Goal: Information Seeking & Learning: Learn about a topic

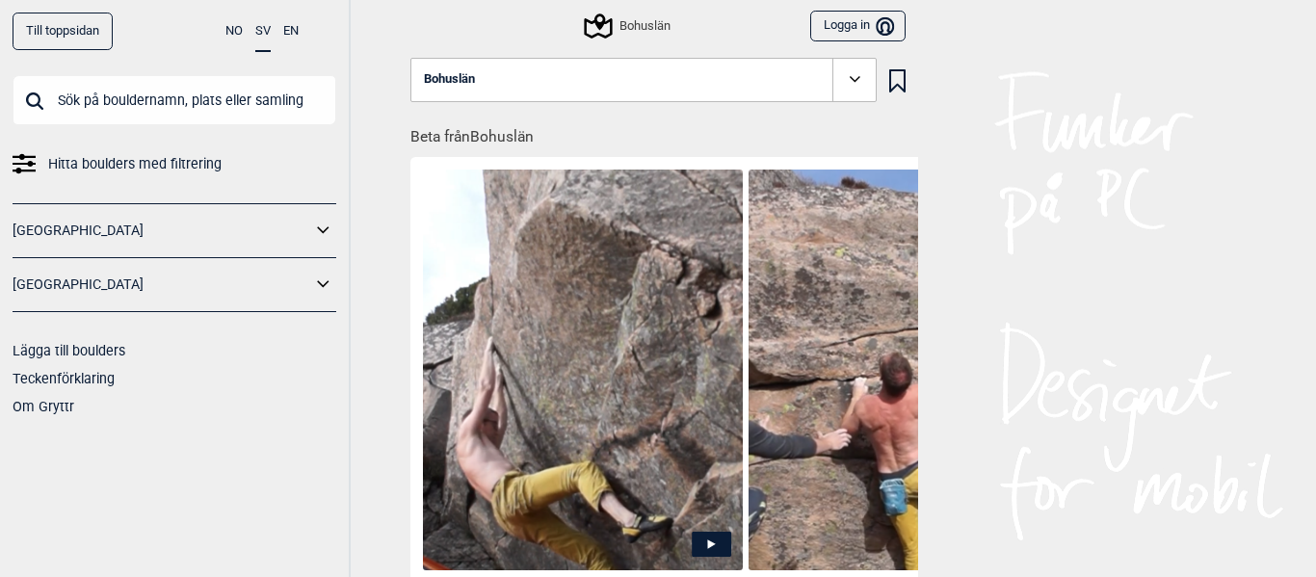
click at [272, 108] on input "text" at bounding box center [175, 100] width 324 height 50
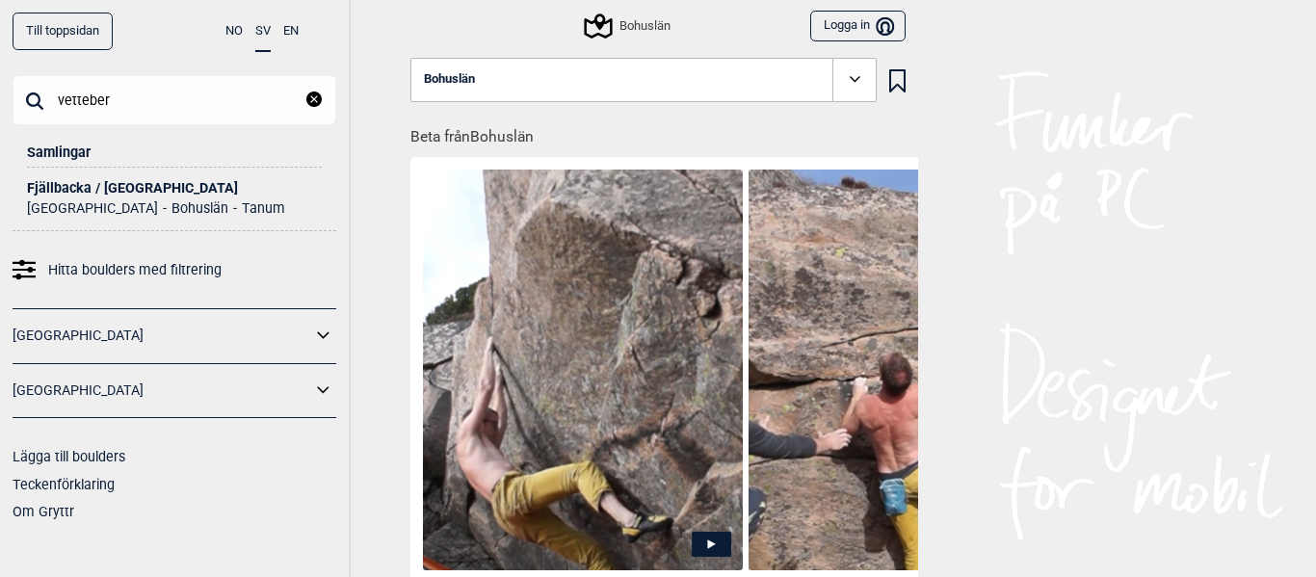
type input "vetteber"
click at [145, 194] on div "Fjällbacka / [GEOGRAPHIC_DATA]" at bounding box center [174, 188] width 295 height 14
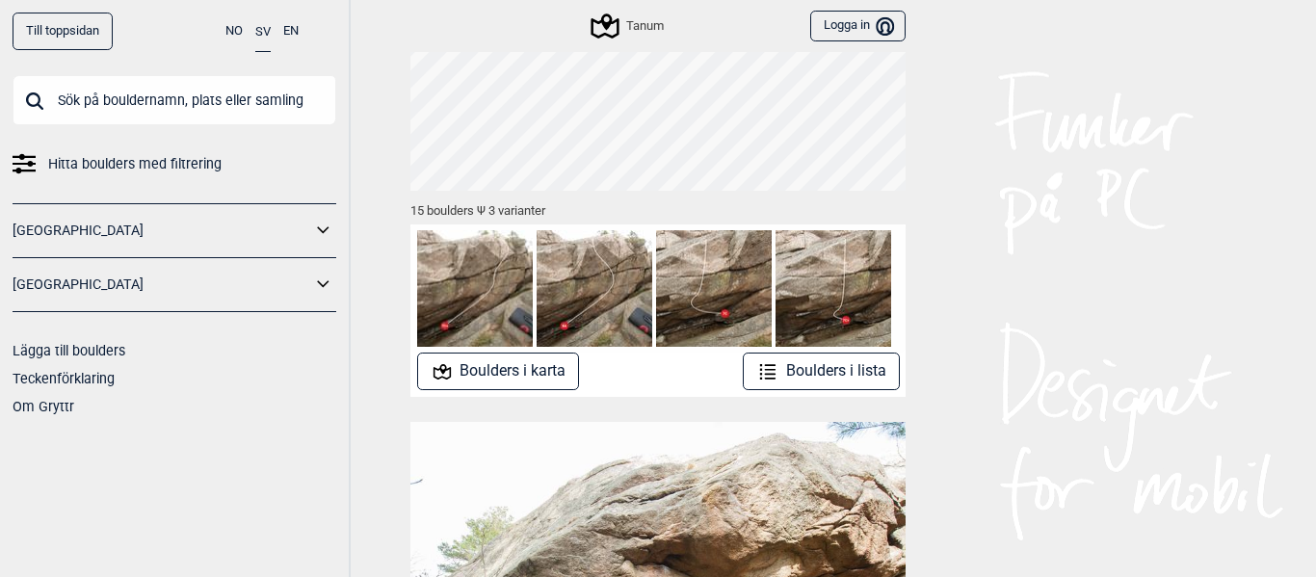
scroll to position [194, 0]
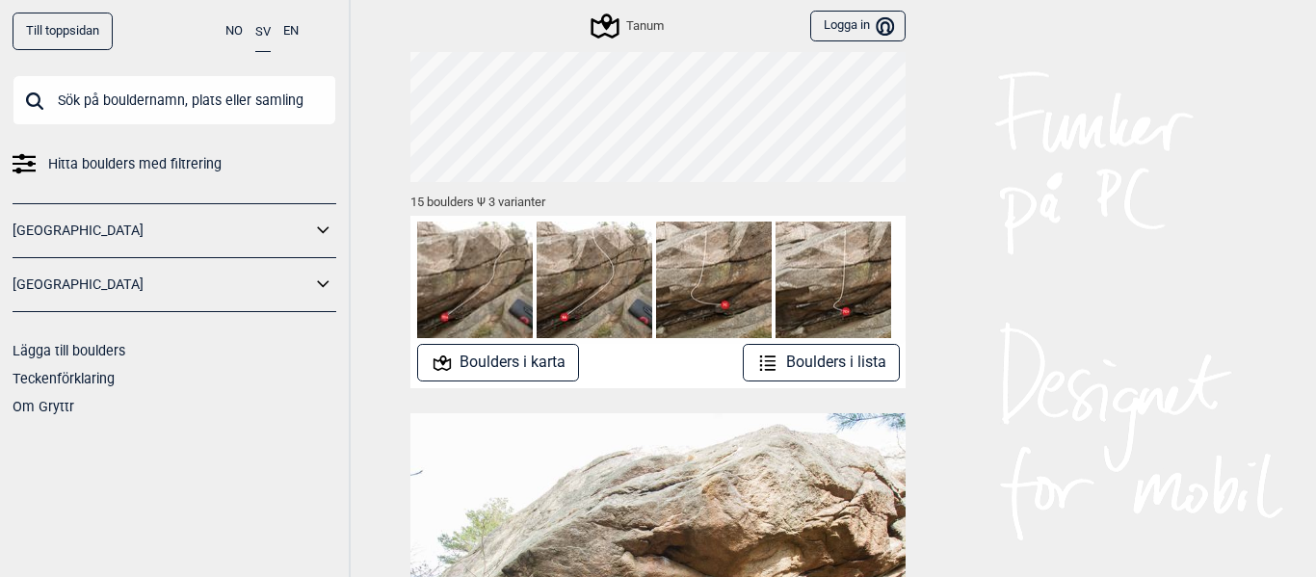
click at [800, 356] on button "Boulders i lista" at bounding box center [821, 363] width 157 height 38
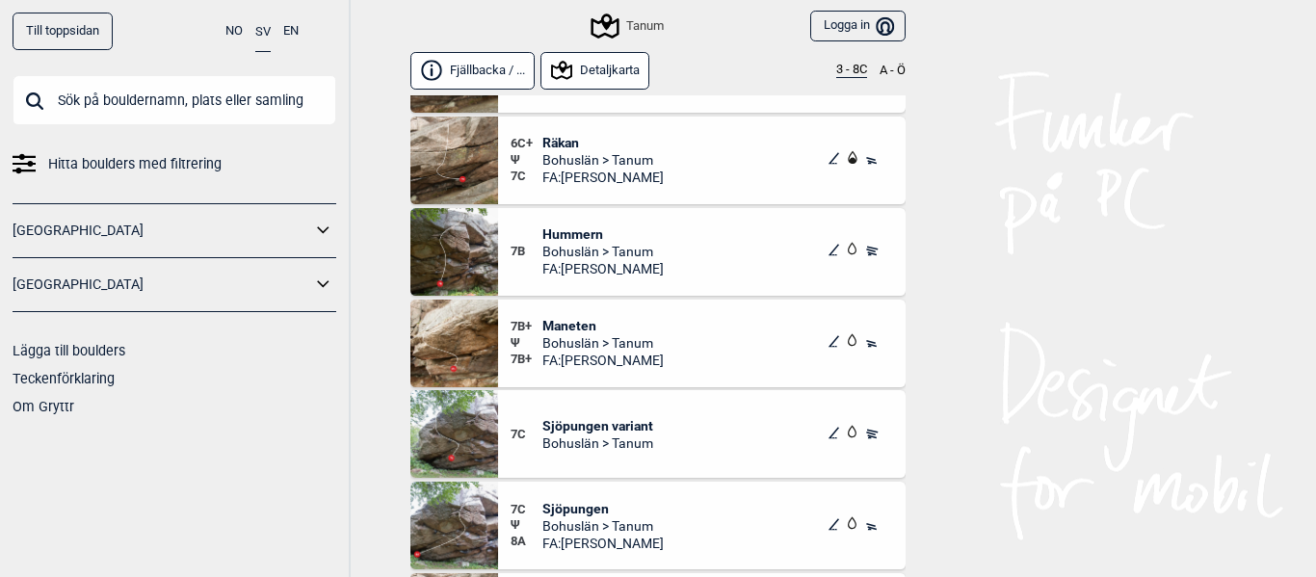
scroll to position [589, 0]
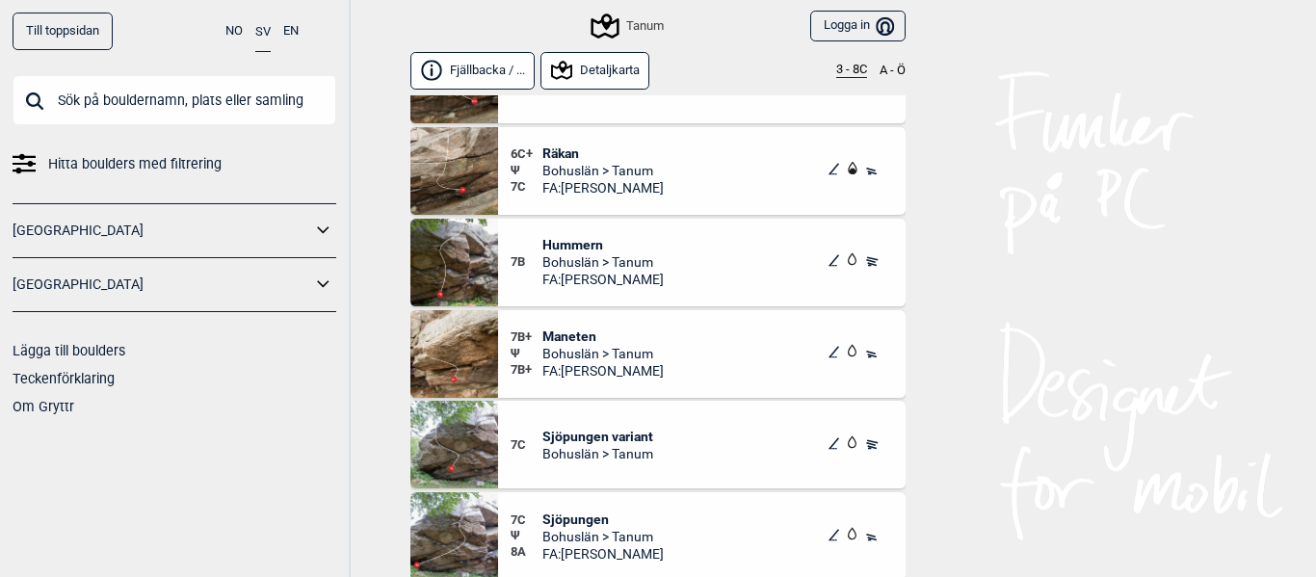
click at [605, 255] on span "Bohuslän > Tanum" at bounding box center [602, 261] width 121 height 17
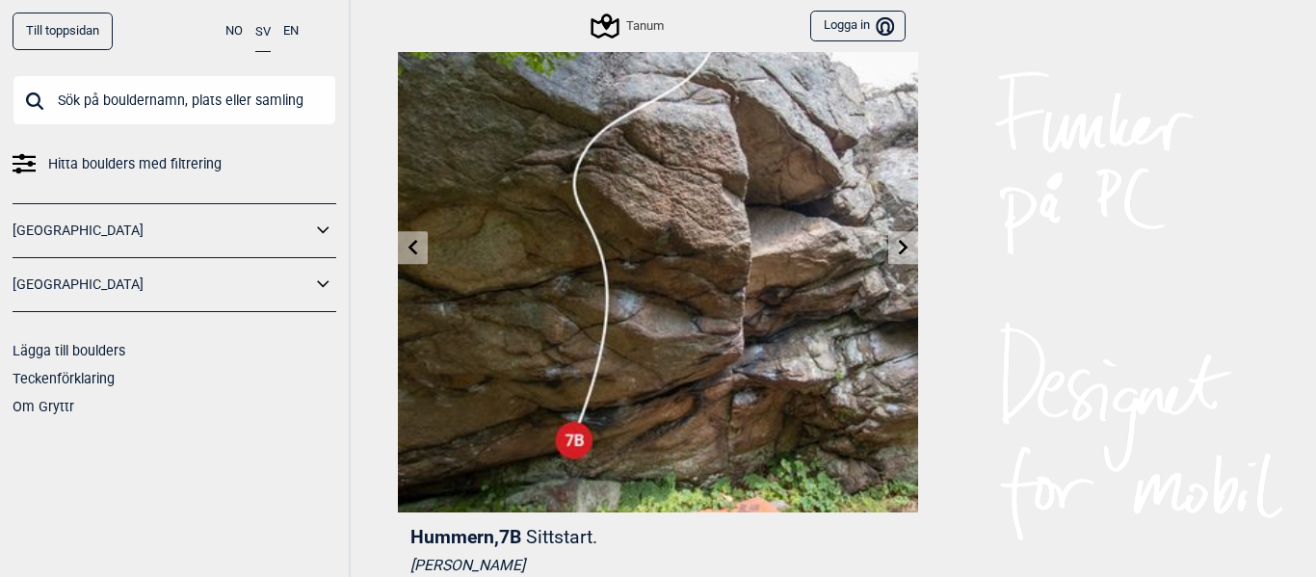
scroll to position [102, 0]
click at [912, 240] on link at bounding box center [903, 249] width 30 height 32
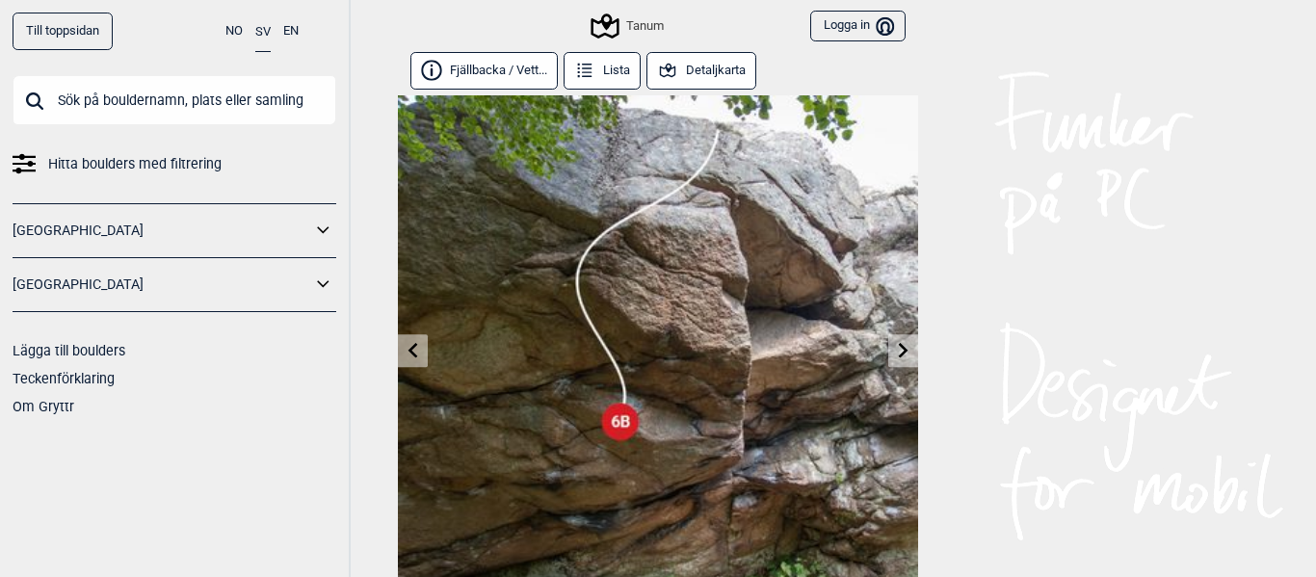
click at [907, 346] on icon at bounding box center [903, 349] width 15 height 15
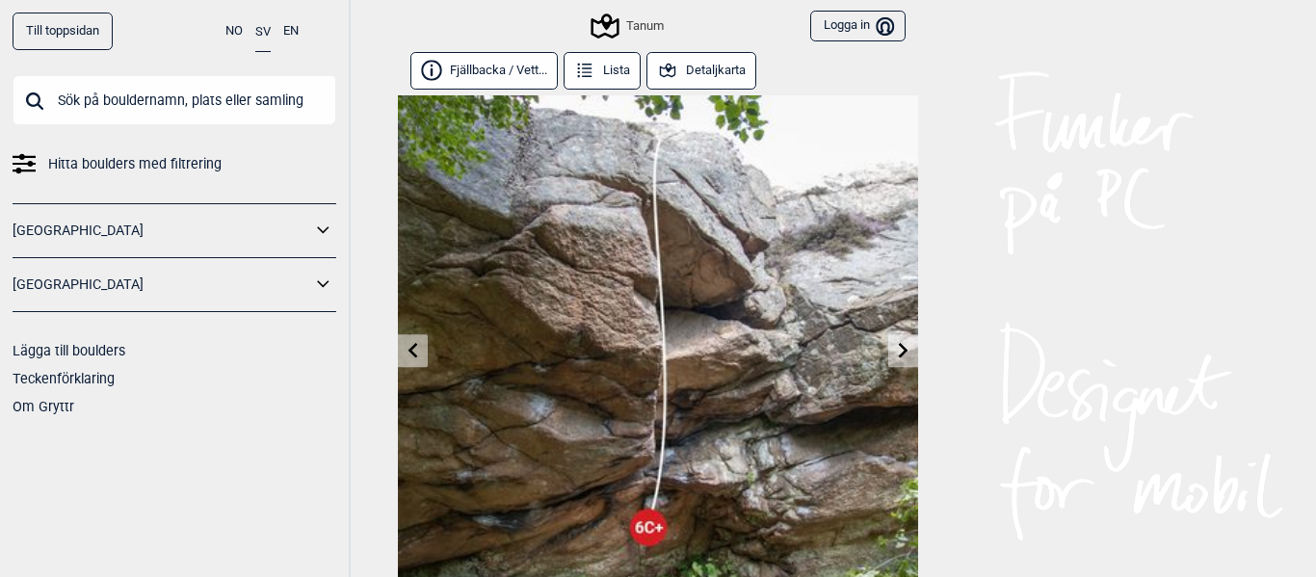
click at [907, 346] on icon at bounding box center [903, 349] width 15 height 15
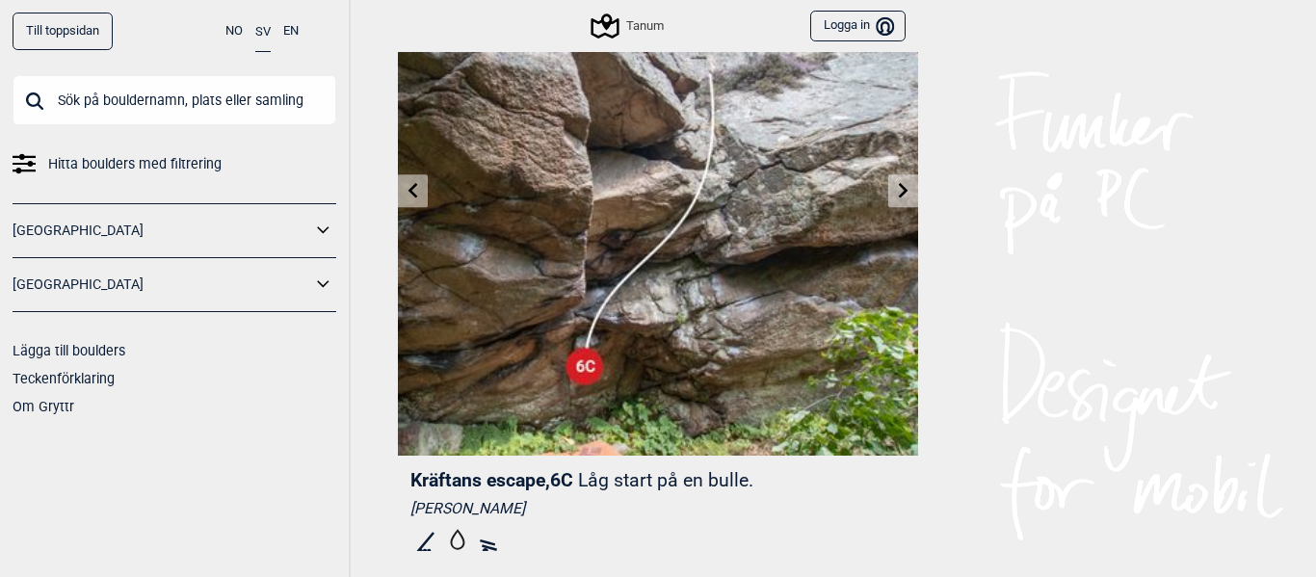
scroll to position [109, 0]
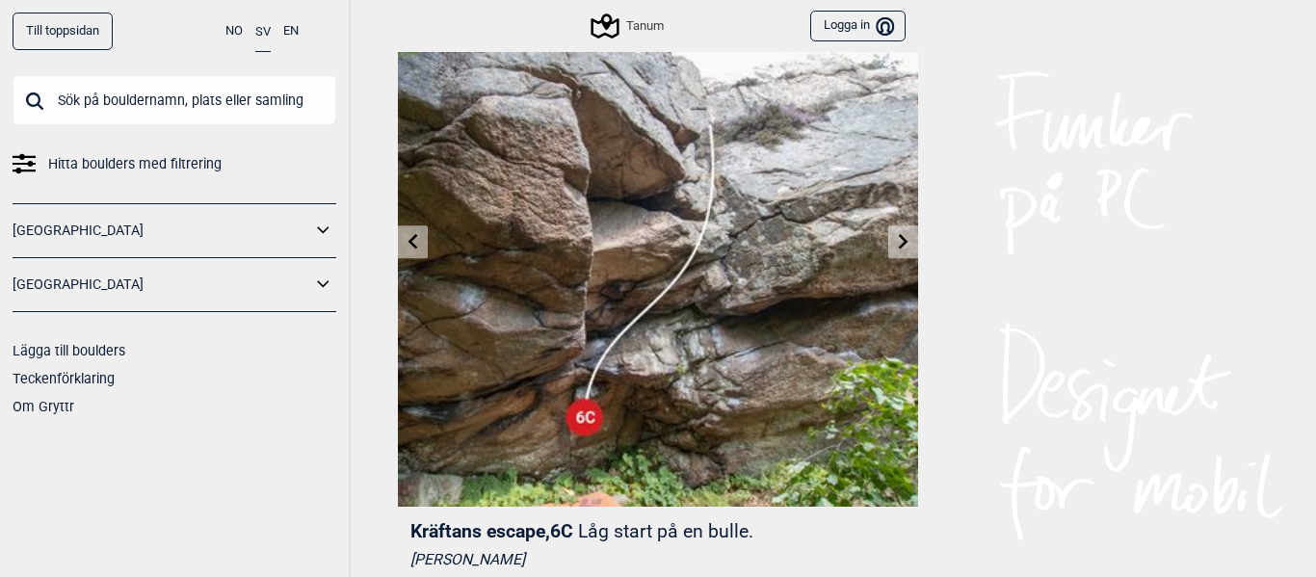
click at [909, 248] on icon at bounding box center [903, 240] width 15 height 15
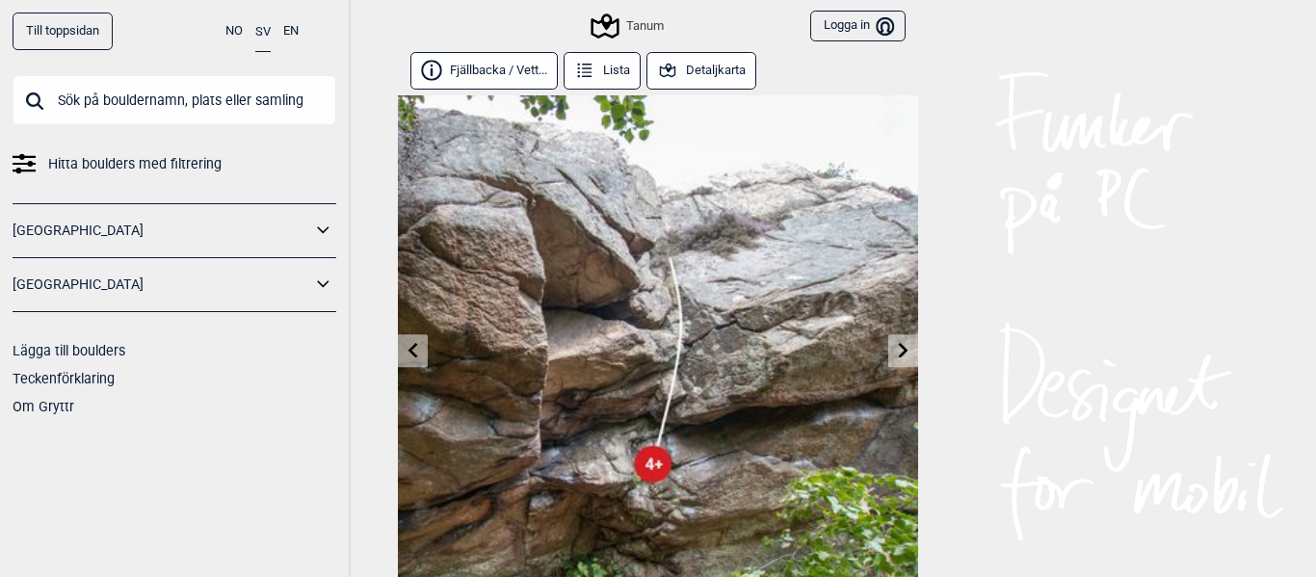
click at [909, 248] on img at bounding box center [658, 355] width 520 height 520
click at [898, 353] on icon at bounding box center [903, 349] width 15 height 15
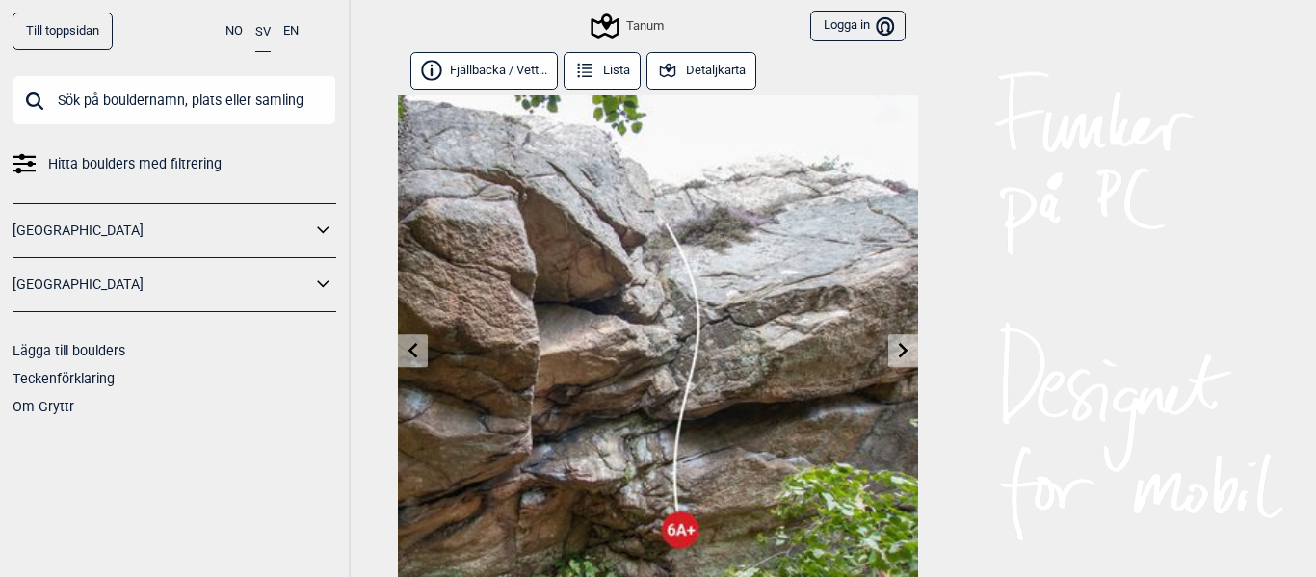
click at [898, 353] on icon at bounding box center [903, 349] width 15 height 15
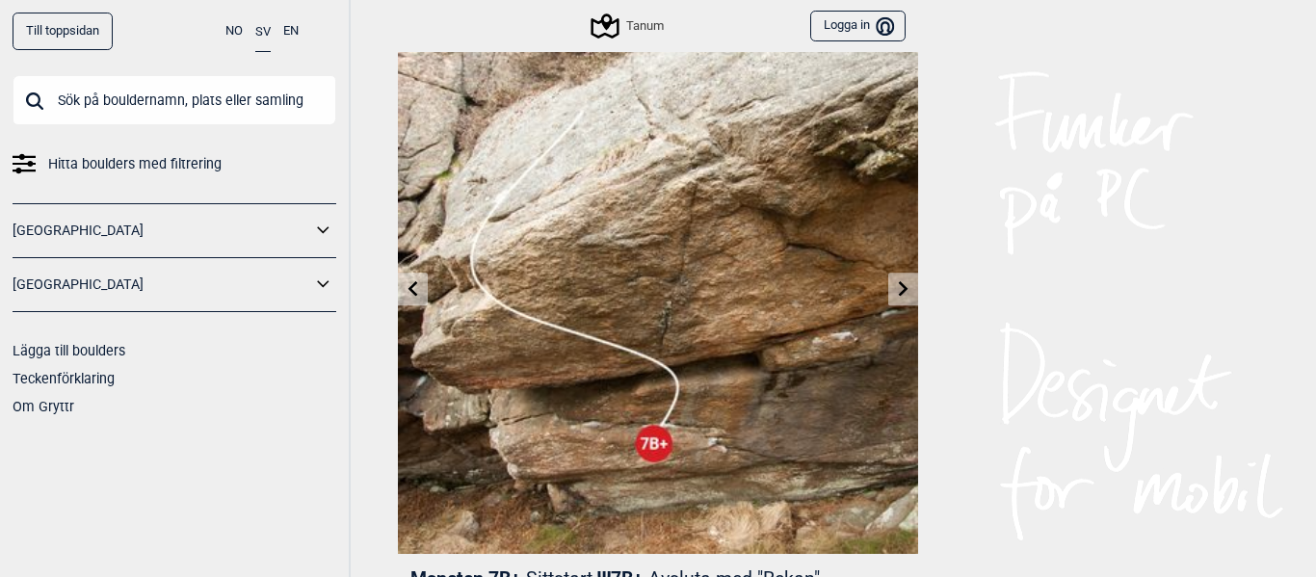
scroll to position [61, 0]
click at [900, 279] on link at bounding box center [903, 290] width 30 height 32
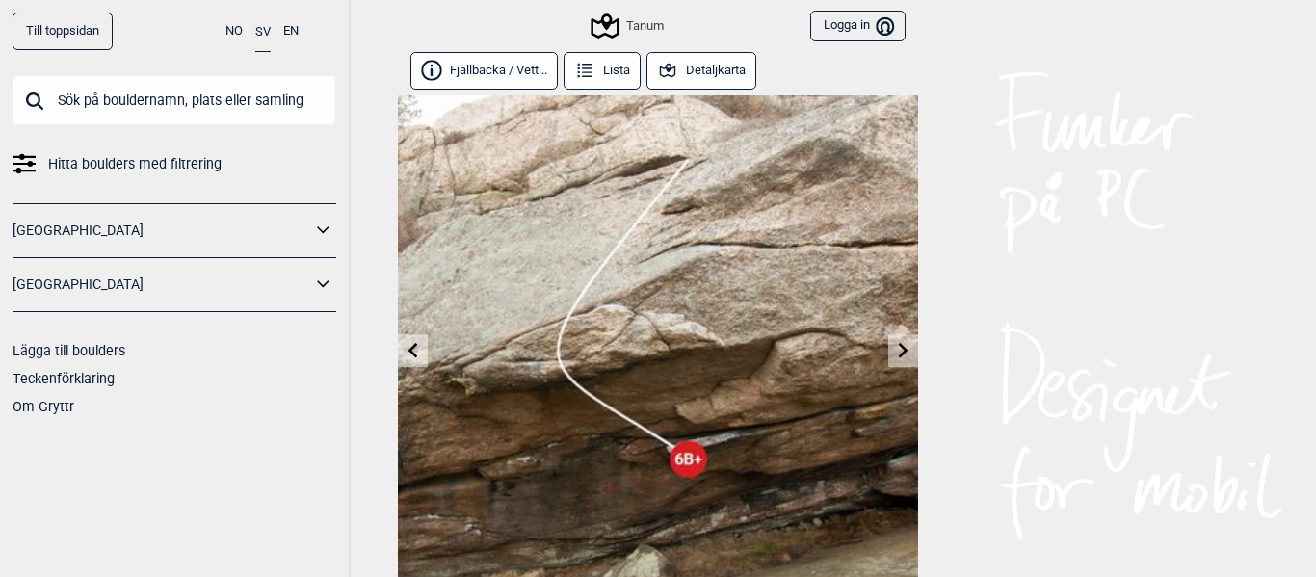
click at [900, 279] on img at bounding box center [658, 355] width 520 height 520
click at [906, 344] on icon at bounding box center [903, 349] width 15 height 15
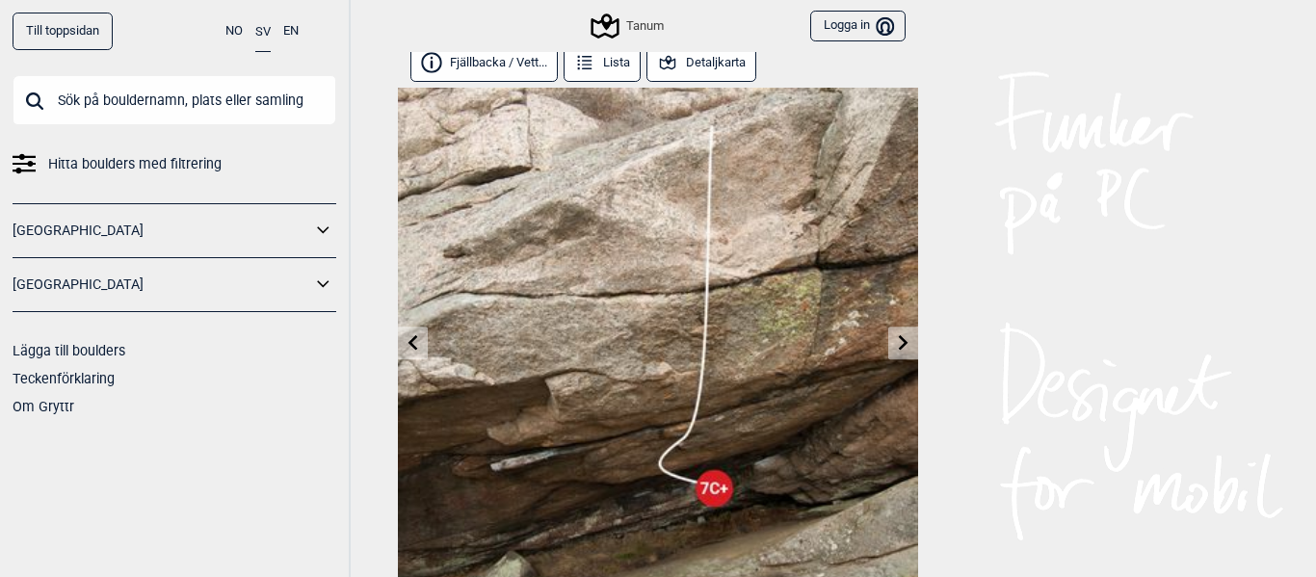
scroll to position [7, 0]
click at [906, 344] on icon at bounding box center [904, 342] width 10 height 15
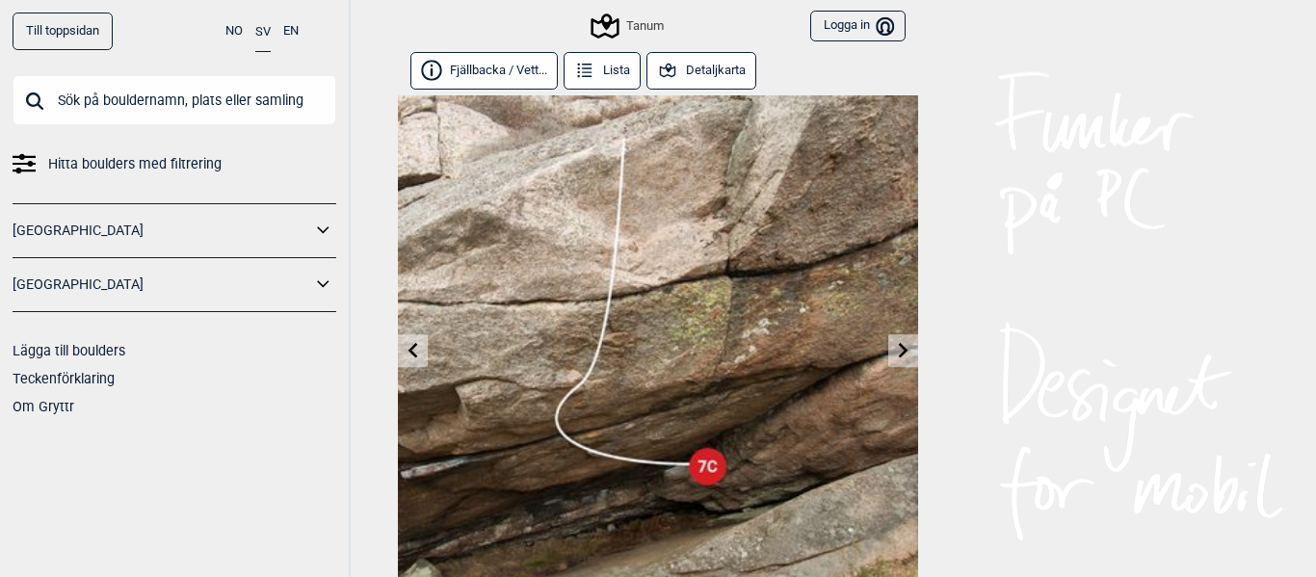
click at [906, 344] on icon at bounding box center [903, 349] width 15 height 15
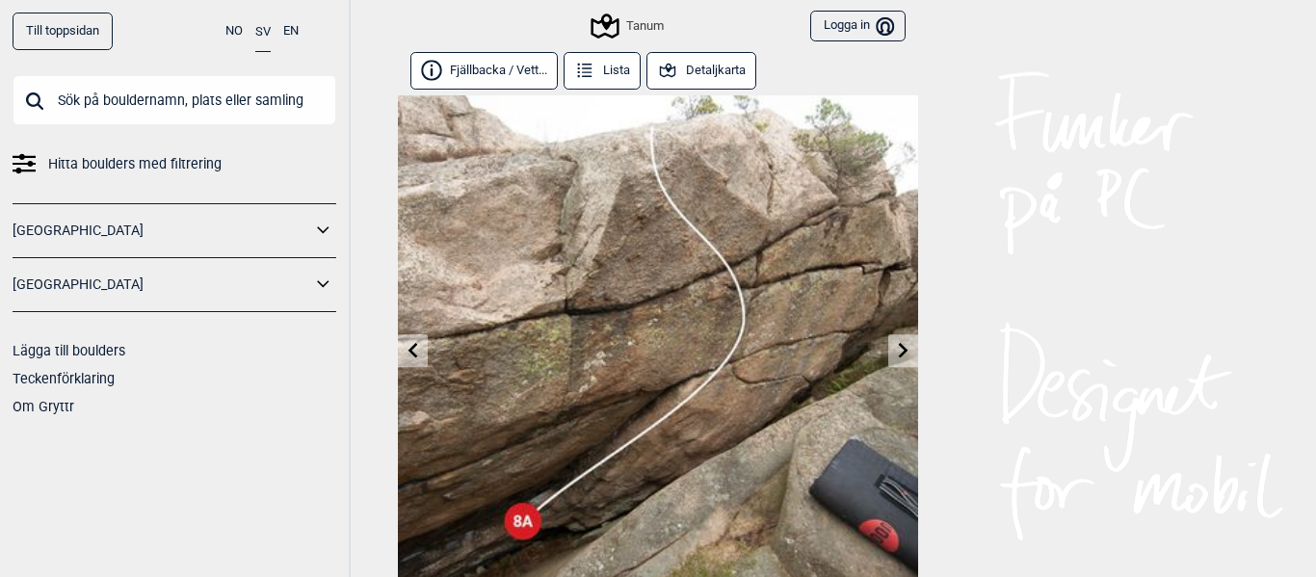
click at [906, 344] on icon at bounding box center [903, 349] width 15 height 15
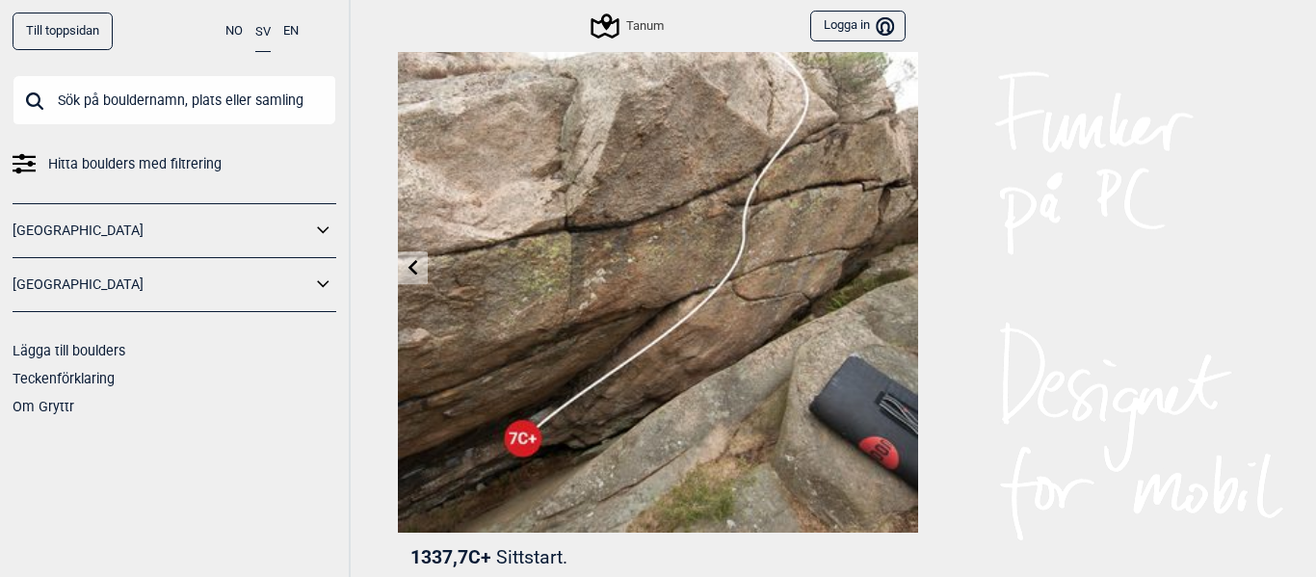
scroll to position [81, 0]
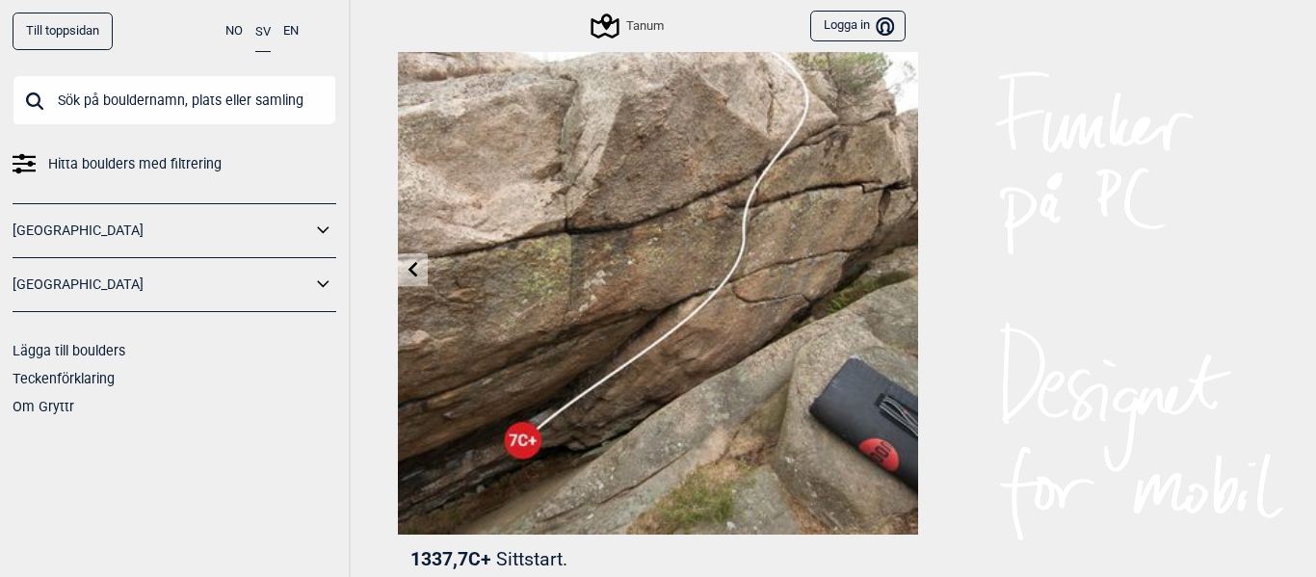
click at [416, 268] on icon at bounding box center [412, 268] width 15 height 15
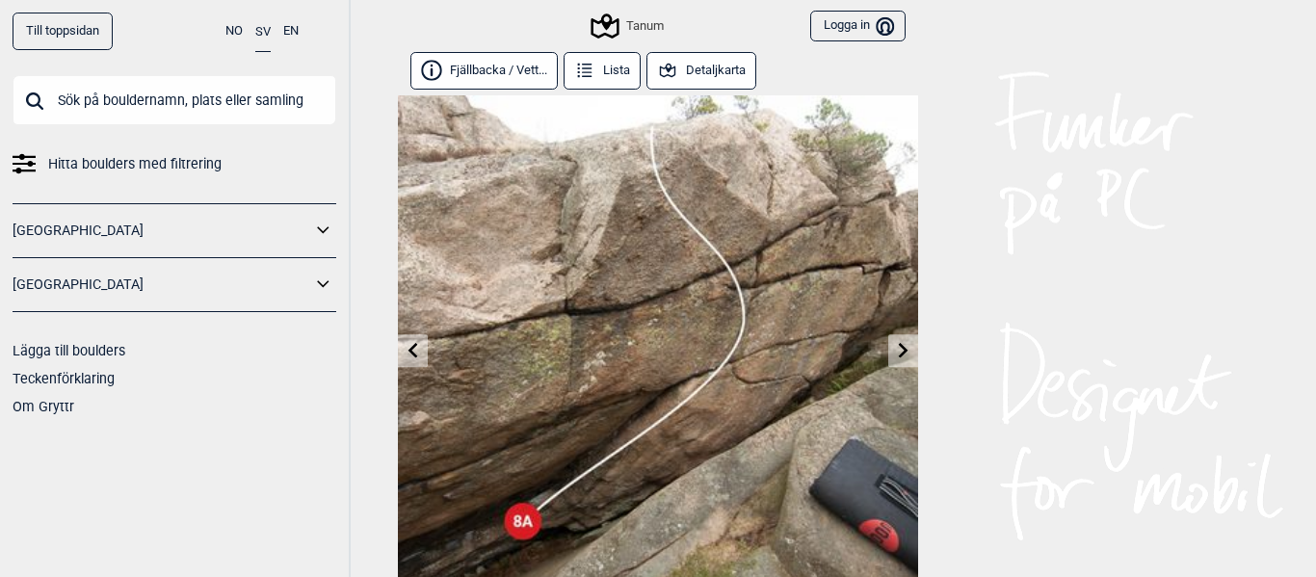
click at [416, 268] on img at bounding box center [658, 355] width 520 height 520
click at [407, 351] on icon at bounding box center [412, 349] width 15 height 15
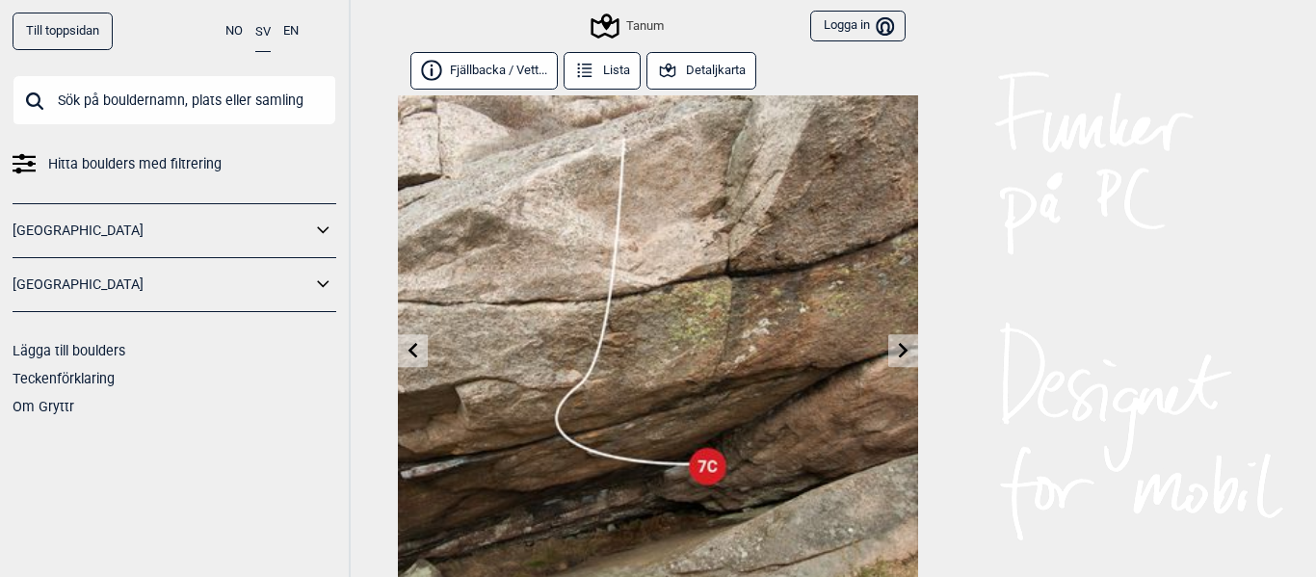
click at [407, 351] on icon at bounding box center [412, 349] width 15 height 15
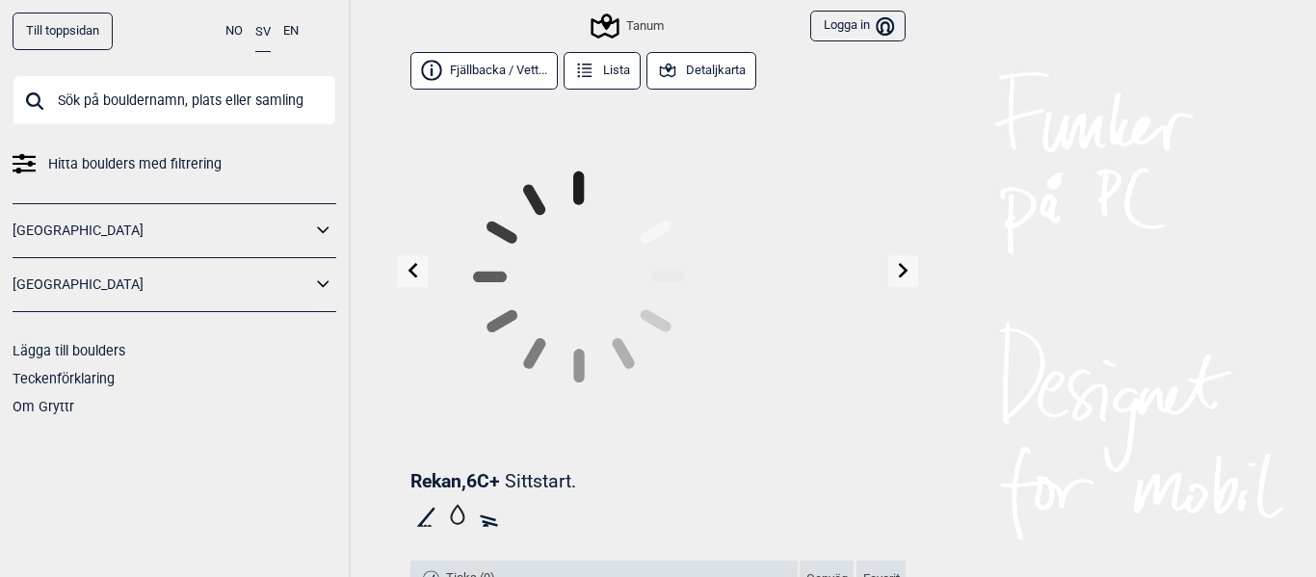
click at [407, 278] on icon at bounding box center [412, 270] width 15 height 15
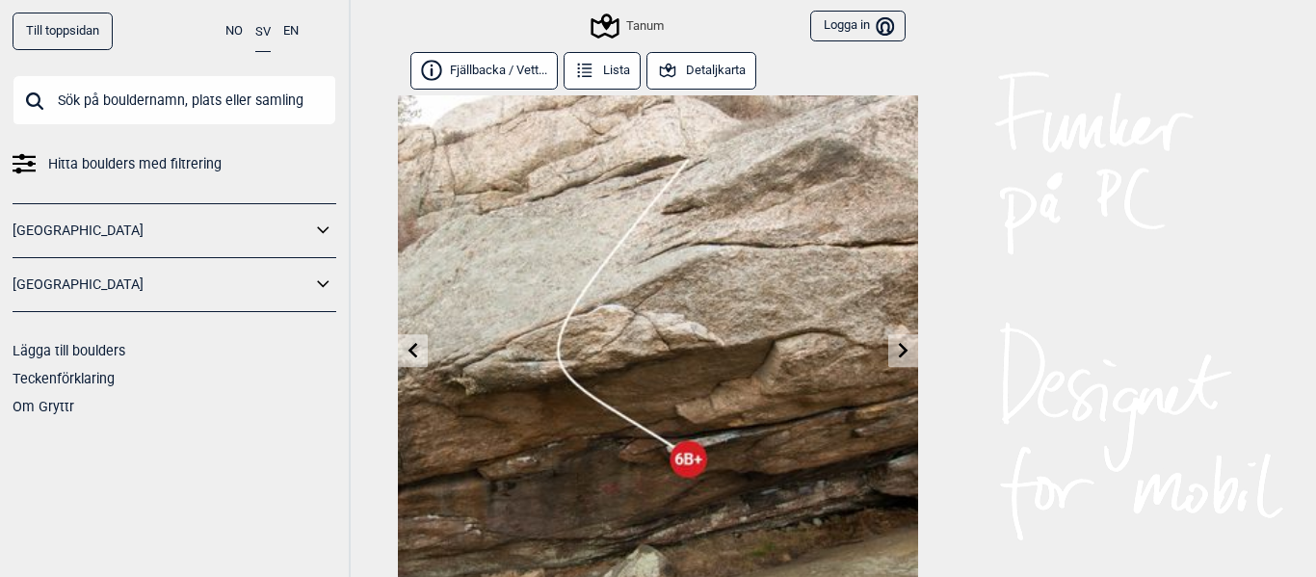
click at [407, 351] on icon at bounding box center [412, 349] width 15 height 15
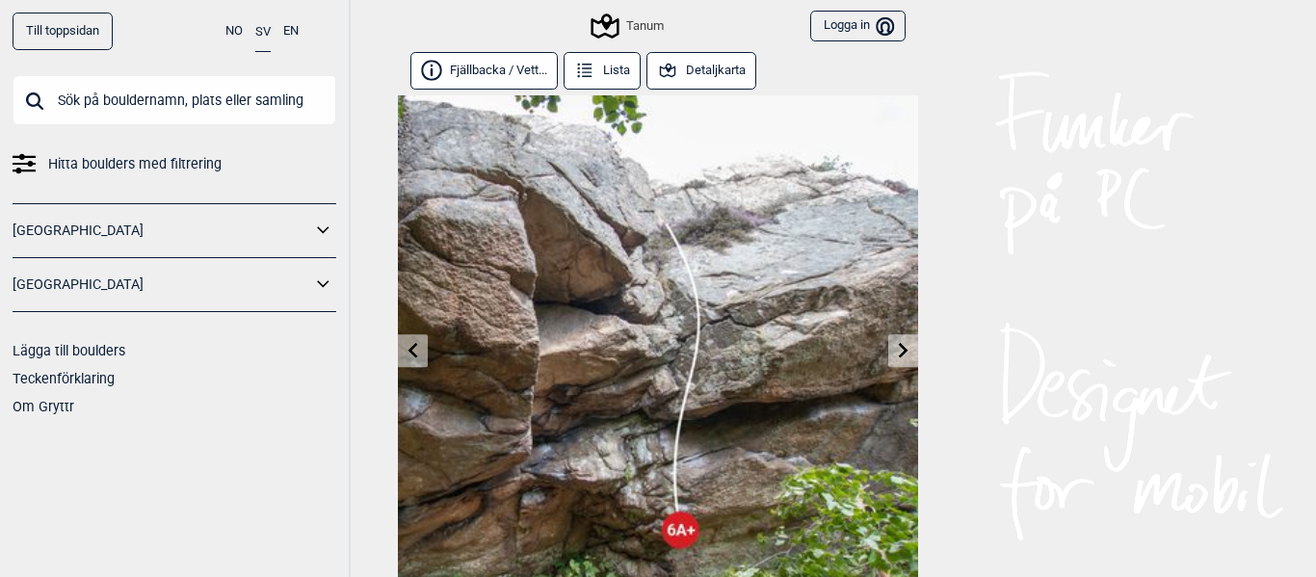
click at [407, 351] on icon at bounding box center [412, 349] width 15 height 15
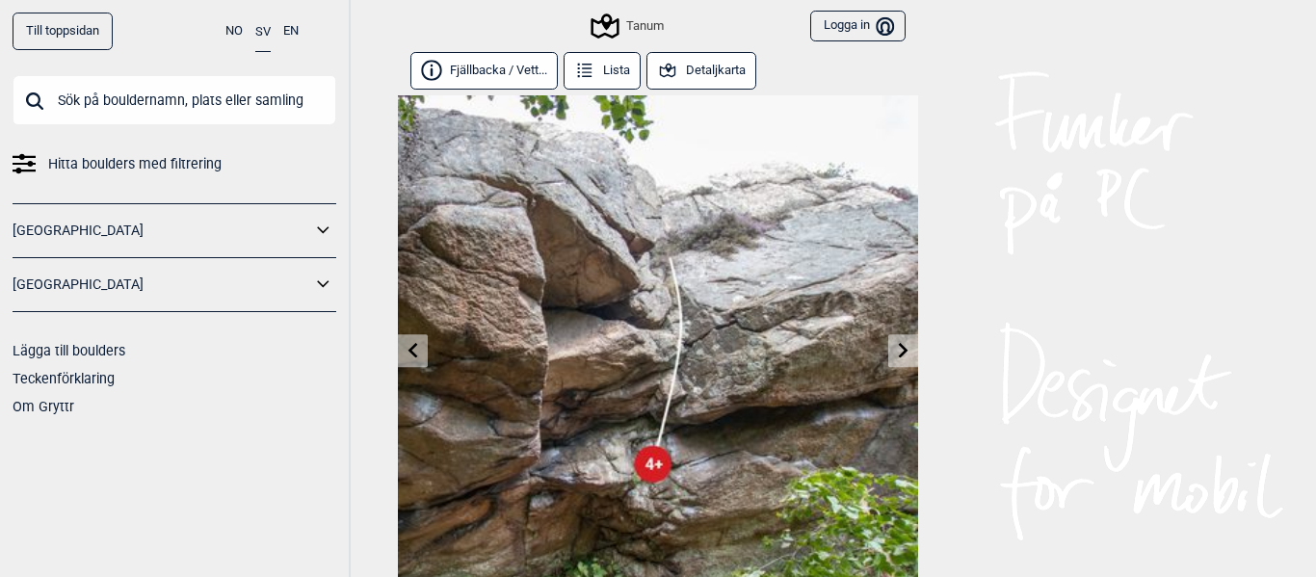
click at [407, 351] on icon at bounding box center [412, 349] width 15 height 15
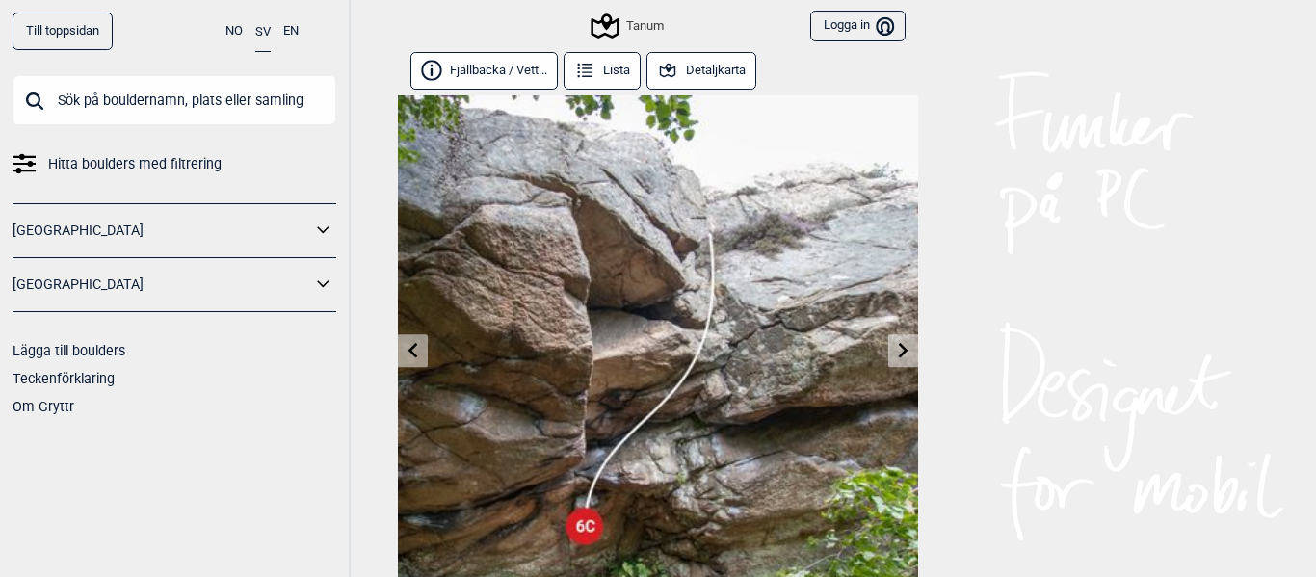
click at [407, 351] on icon at bounding box center [412, 349] width 15 height 15
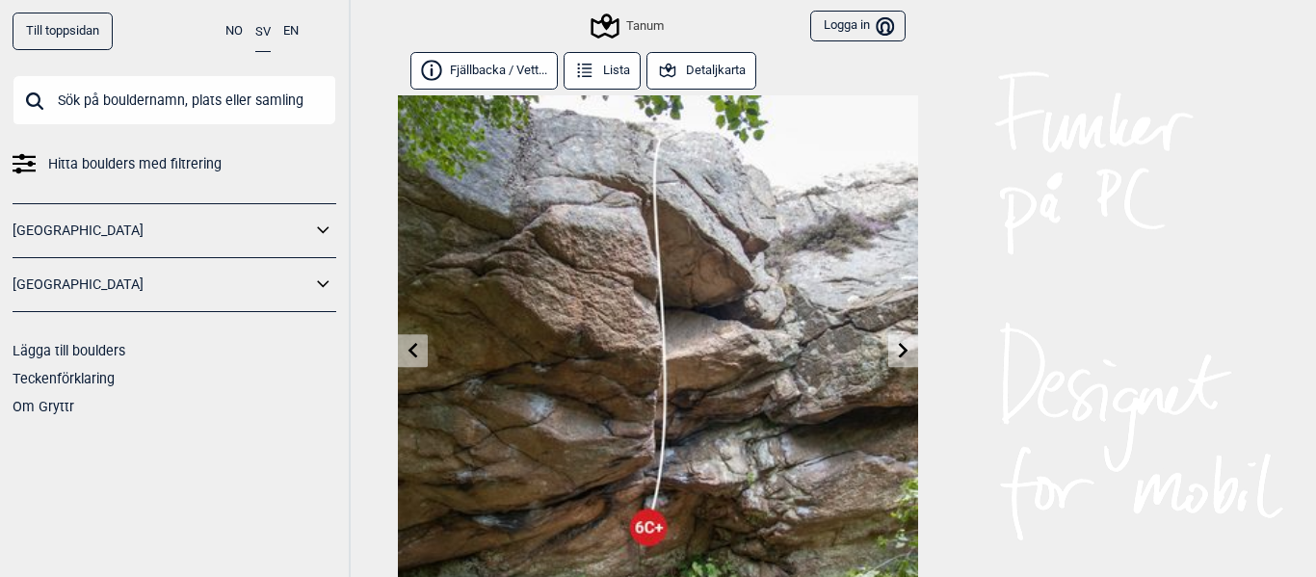
click at [407, 351] on icon at bounding box center [412, 349] width 15 height 15
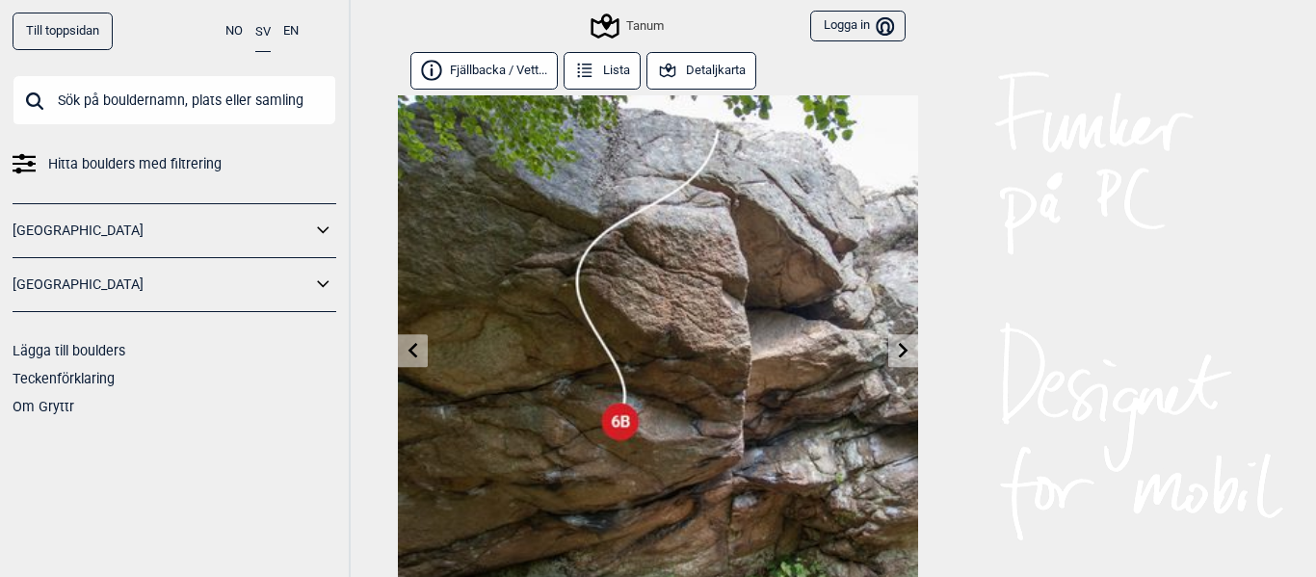
click at [407, 351] on icon at bounding box center [412, 349] width 15 height 15
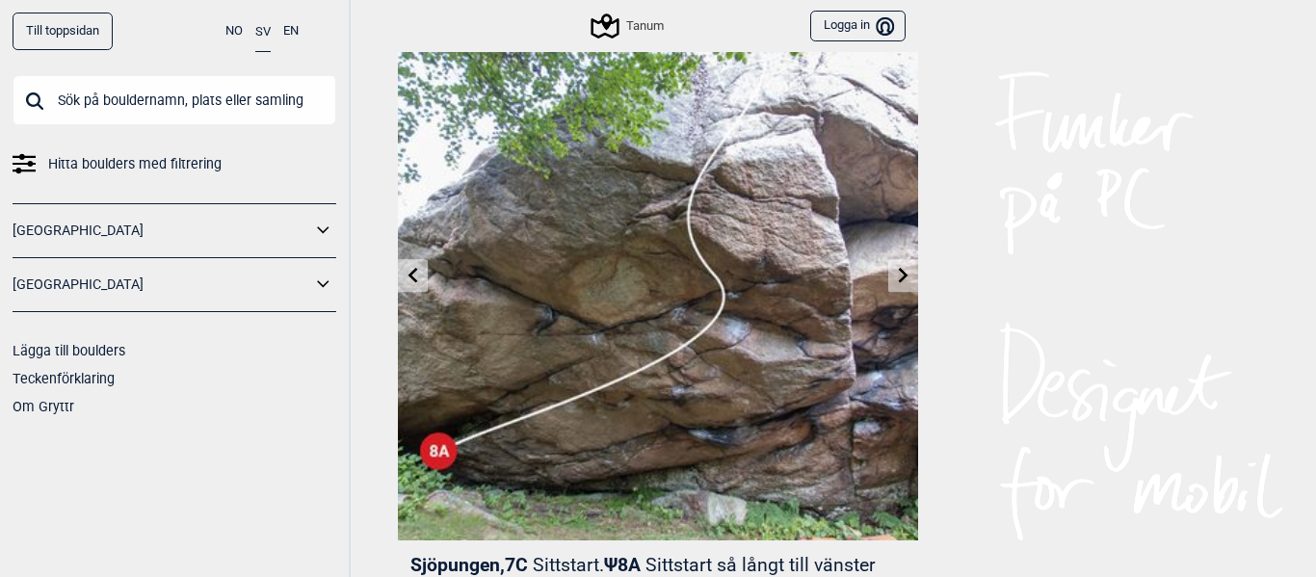
scroll to position [62, 0]
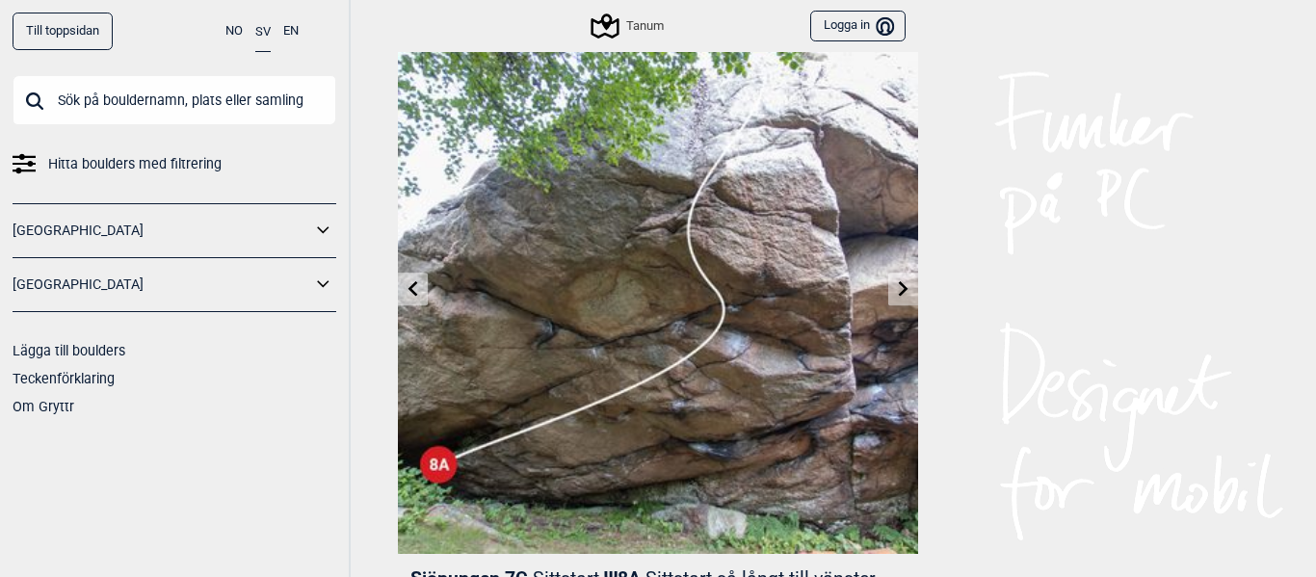
click at [413, 285] on icon at bounding box center [413, 287] width 10 height 15
